Goal: Navigation & Orientation: Understand site structure

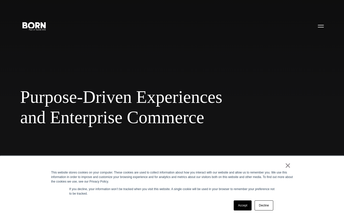
click at [243, 209] on link "Accept" at bounding box center [243, 206] width 18 height 10
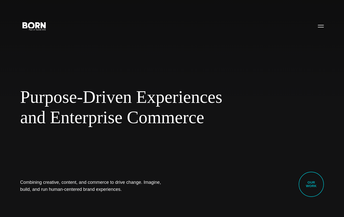
click at [323, 25] on button "Primary Menu" at bounding box center [321, 26] width 12 height 11
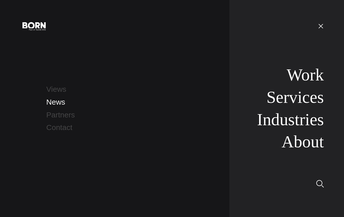
click at [63, 102] on link "News" at bounding box center [55, 102] width 19 height 8
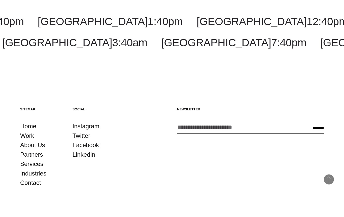
scroll to position [965, 0]
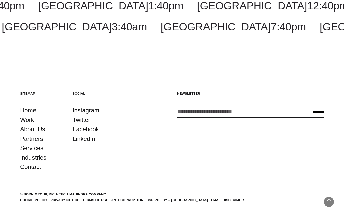
click at [42, 130] on link "About Us" at bounding box center [32, 130] width 25 height 10
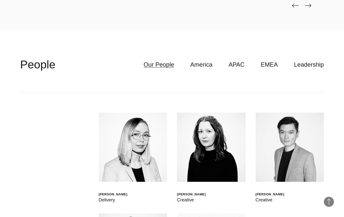
scroll to position [1403, 0]
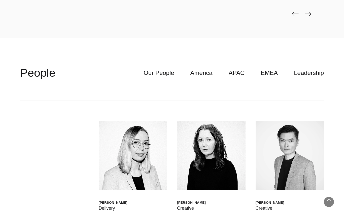
click at [210, 76] on link "America" at bounding box center [201, 73] width 22 height 10
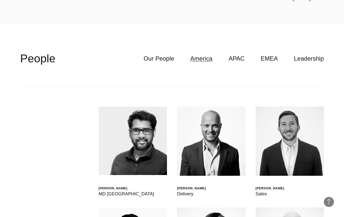
scroll to position [1417, 0]
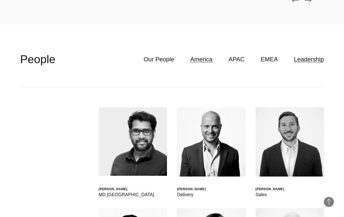
click at [299, 59] on link "Leadership" at bounding box center [309, 60] width 30 height 10
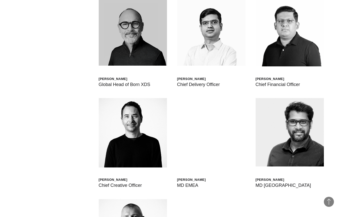
scroll to position [1527, 0]
